Goal: Task Accomplishment & Management: Manage account settings

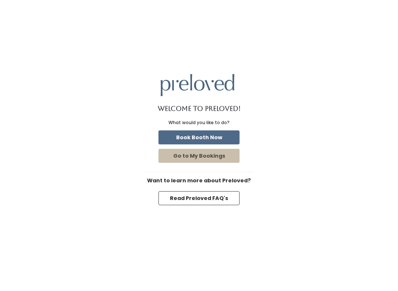
click at [223, 155] on button "Go to My Bookings" at bounding box center [198, 156] width 81 height 14
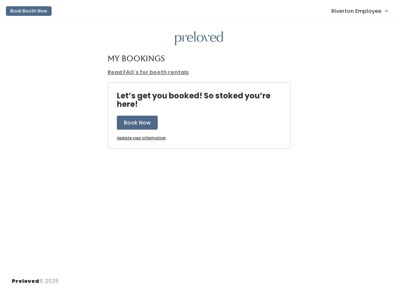
click at [358, 15] on link "Riverton Employee" at bounding box center [359, 11] width 71 height 16
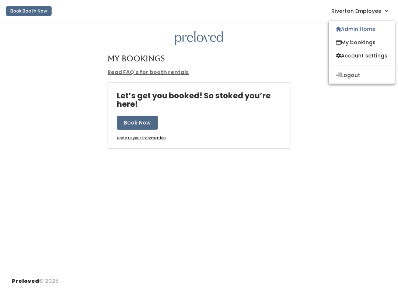
click at [360, 34] on link "Admin Home" at bounding box center [362, 28] width 66 height 13
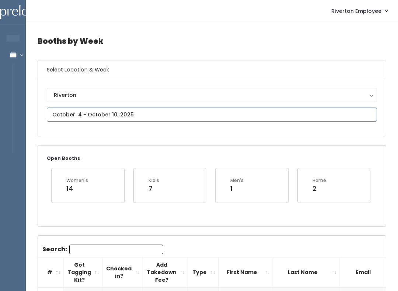
click at [71, 111] on input "text" at bounding box center [212, 115] width 330 height 14
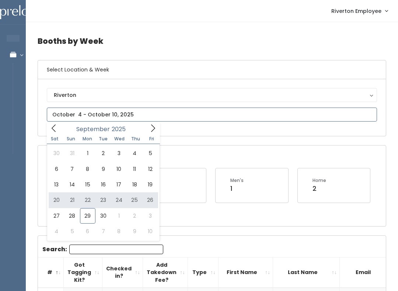
type input "September 20 to September 26"
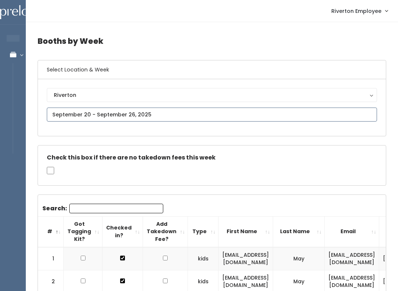
click at [186, 117] on input "text" at bounding box center [212, 115] width 330 height 14
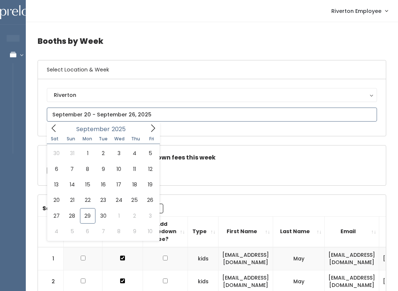
type input "September 20 to September 26"
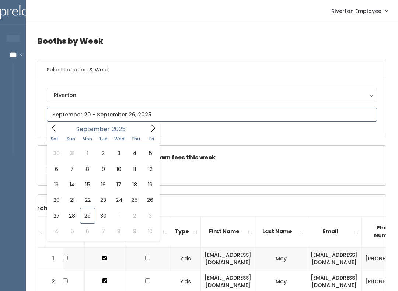
type input "September 13 to September 19"
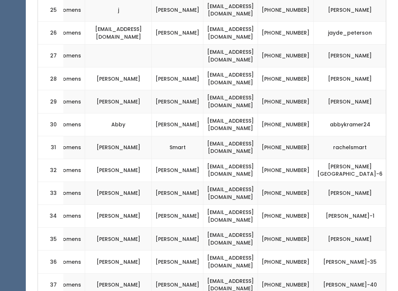
scroll to position [0, 133]
